Goal: Navigation & Orientation: Find specific page/section

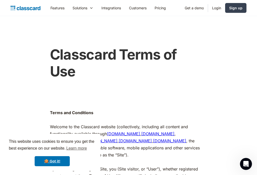
click at [58, 6] on link "Features" at bounding box center [57, 7] width 22 height 11
